Goal: Task Accomplishment & Management: Use online tool/utility

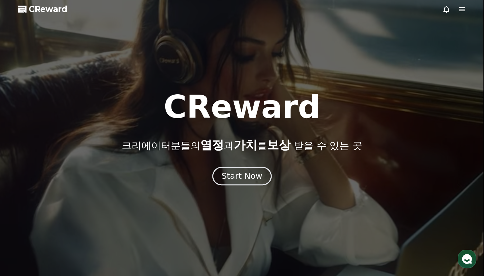
click at [245, 177] on div "Start Now" at bounding box center [241, 175] width 41 height 11
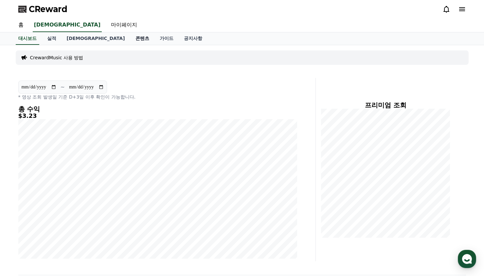
click at [130, 41] on link "콘텐츠" at bounding box center [142, 38] width 24 height 12
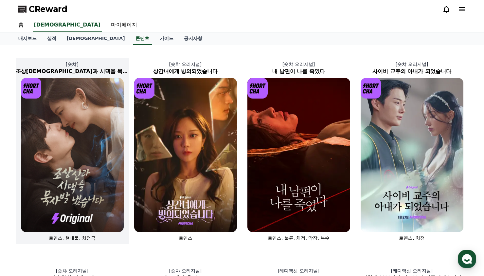
click at [68, 133] on img at bounding box center [72, 155] width 103 height 154
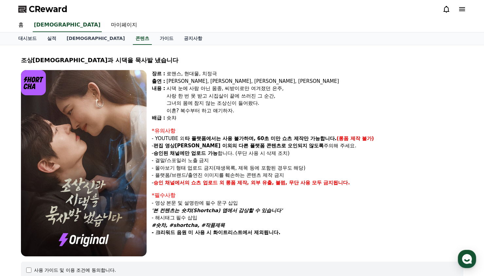
select select
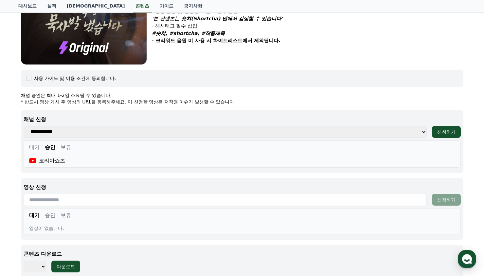
scroll to position [206, 0]
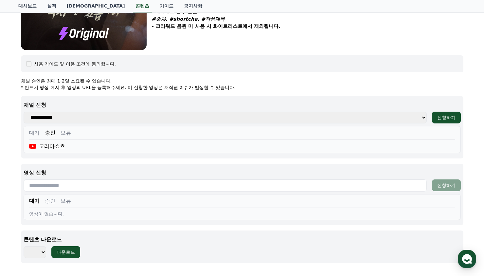
click at [52, 199] on button "승인" at bounding box center [50, 201] width 10 height 8
click at [287, 247] on div "*** *** *** *** *** *** *** *** *** *** *** *** *** *** *** *** *** *** *** ***…" at bounding box center [242, 252] width 437 height 12
